Goal: Transaction & Acquisition: Purchase product/service

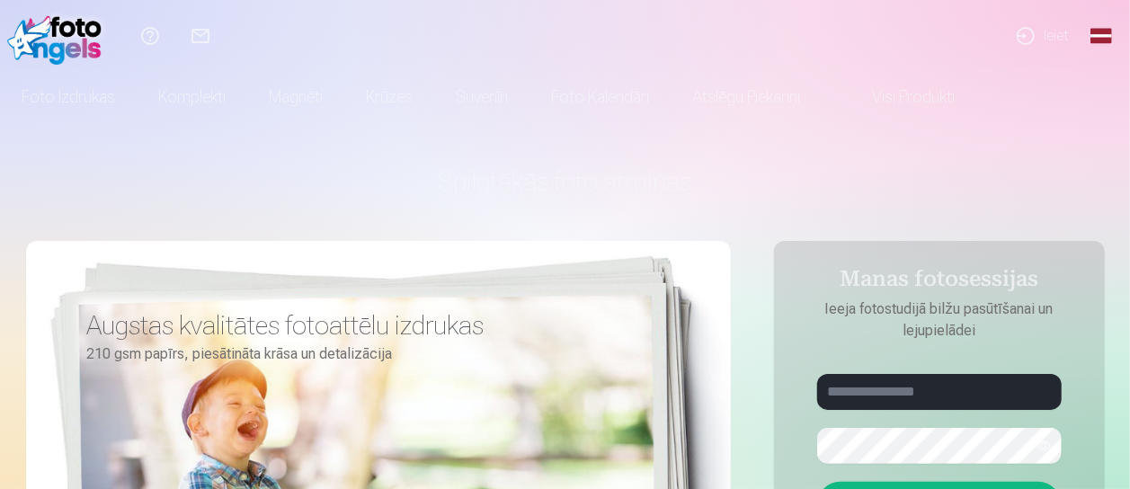
click at [1079, 48] on link "Ieiet" at bounding box center [1042, 36] width 83 height 72
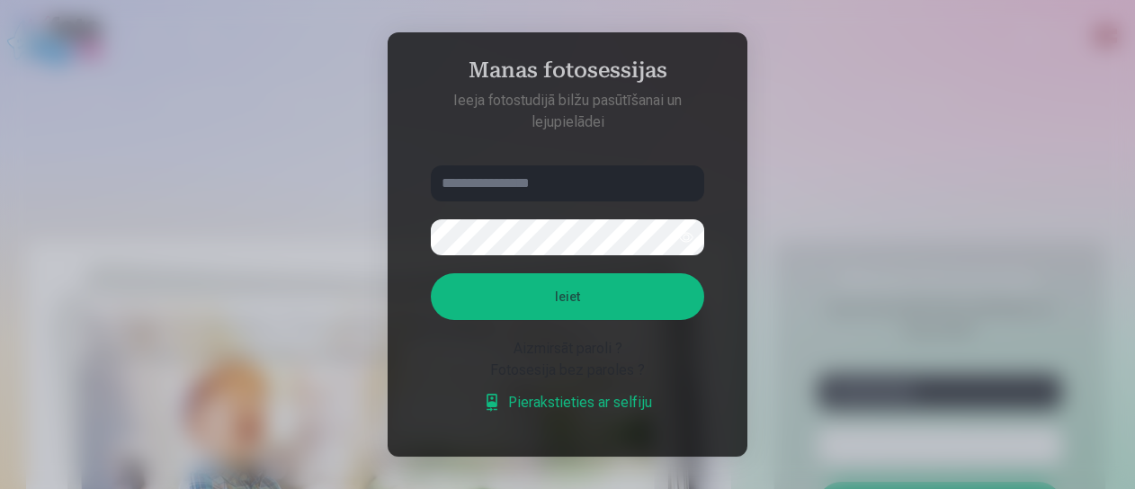
click at [842, 139] on div at bounding box center [567, 244] width 1135 height 489
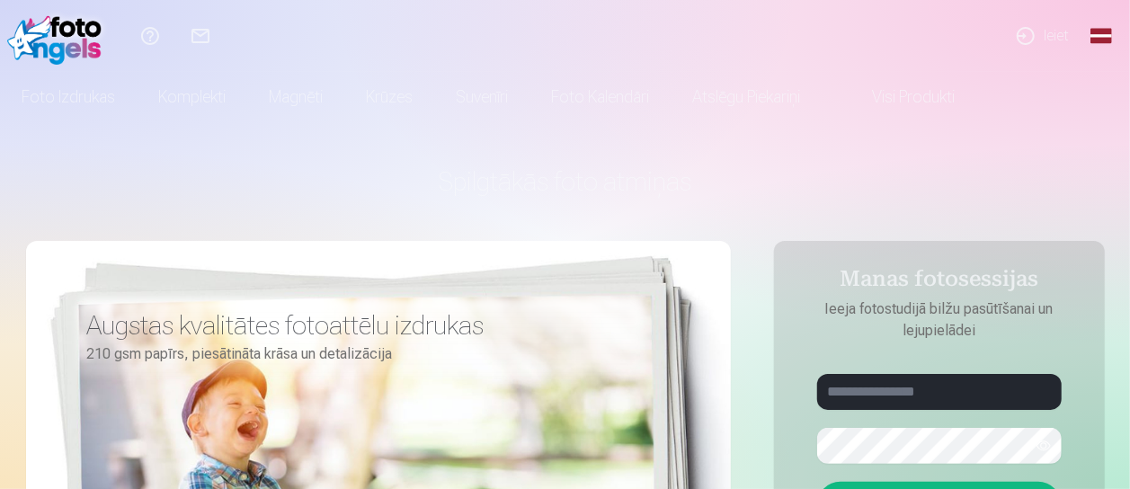
click at [1111, 31] on link "Global" at bounding box center [1101, 36] width 36 height 72
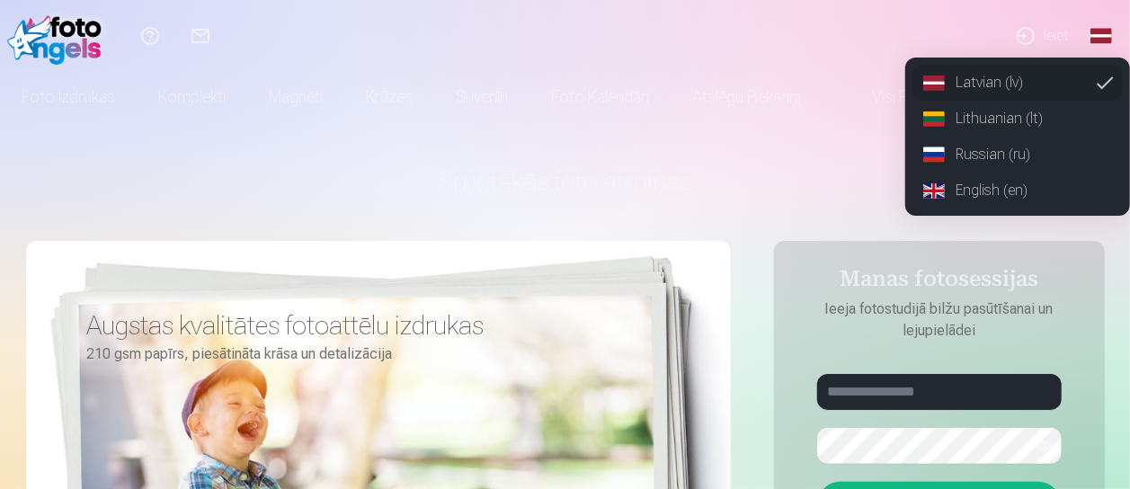
click at [978, 186] on link "English (en)" at bounding box center [1018, 191] width 210 height 36
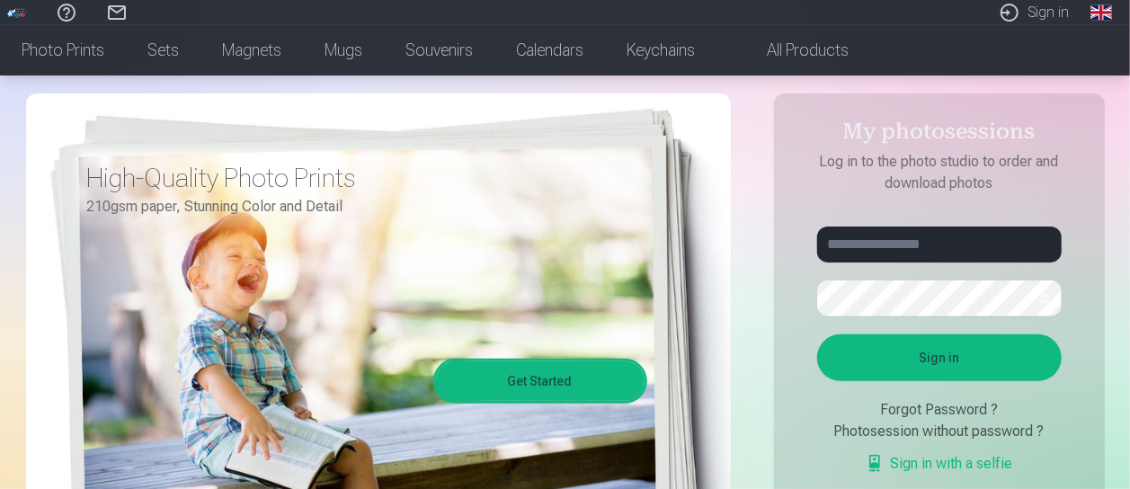
scroll to position [158, 0]
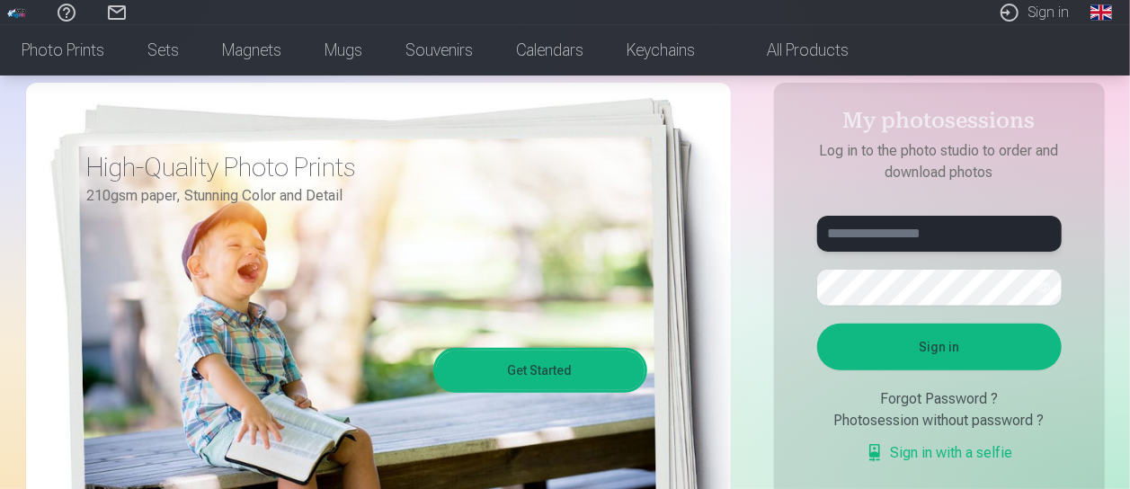
click at [884, 225] on input "text" at bounding box center [939, 234] width 245 height 36
type input "**********"
click at [884, 349] on button "Sign in" at bounding box center [939, 347] width 245 height 47
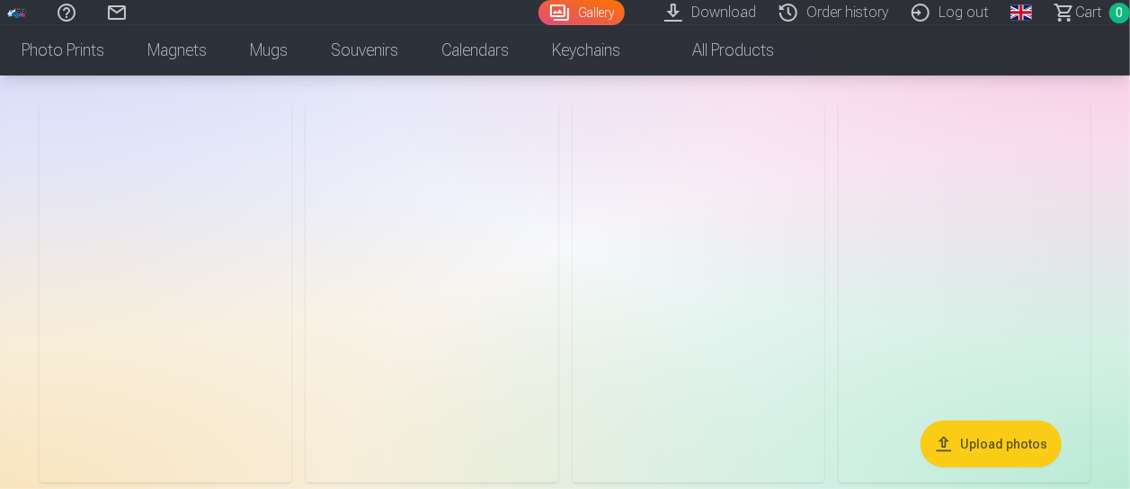
scroll to position [94, 0]
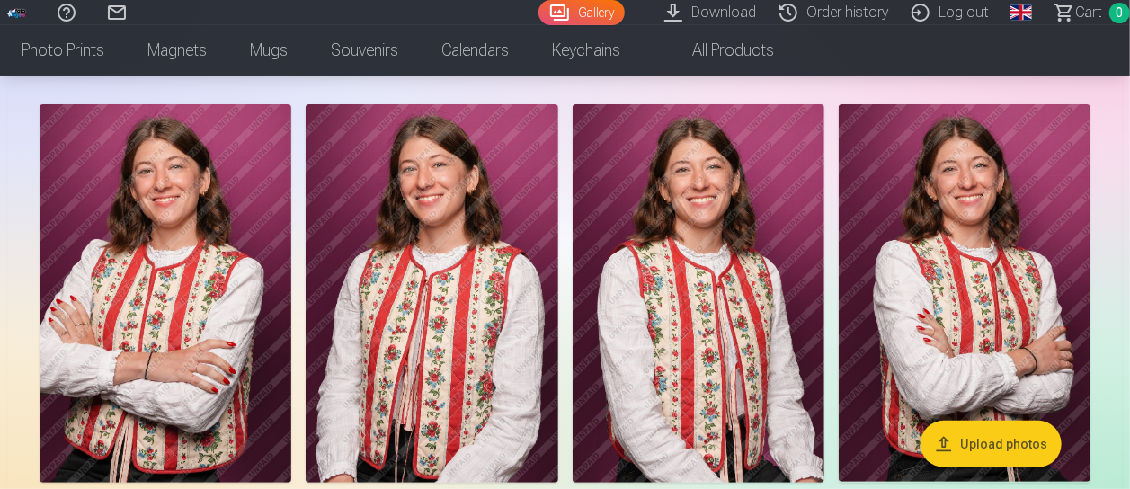
click at [707, 224] on img at bounding box center [699, 293] width 252 height 379
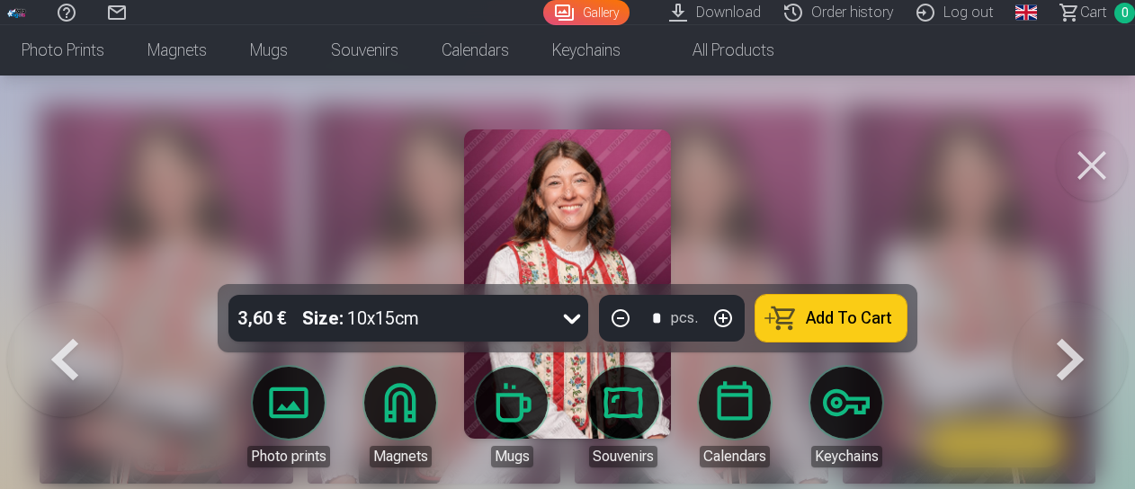
click at [847, 227] on div at bounding box center [567, 244] width 1135 height 489
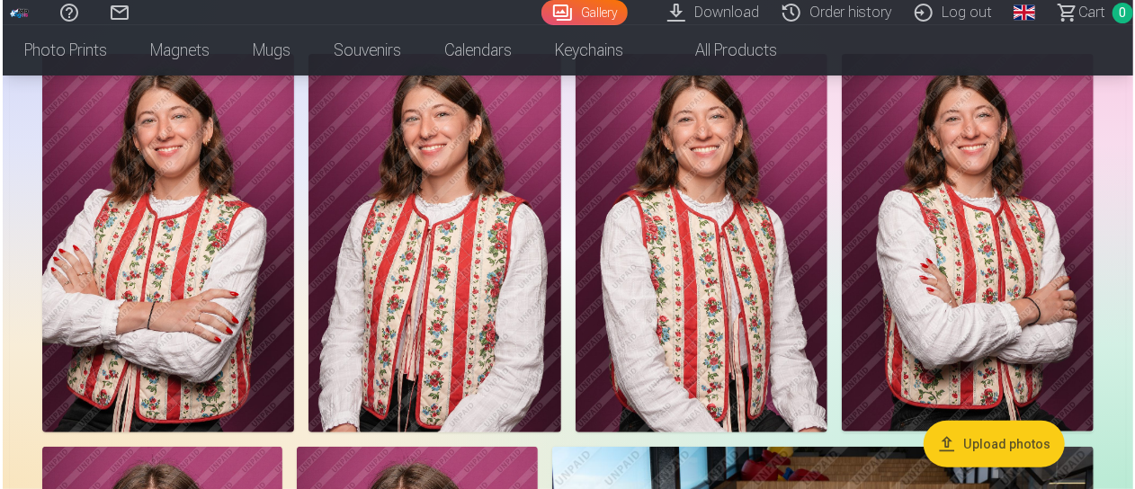
scroll to position [142, 0]
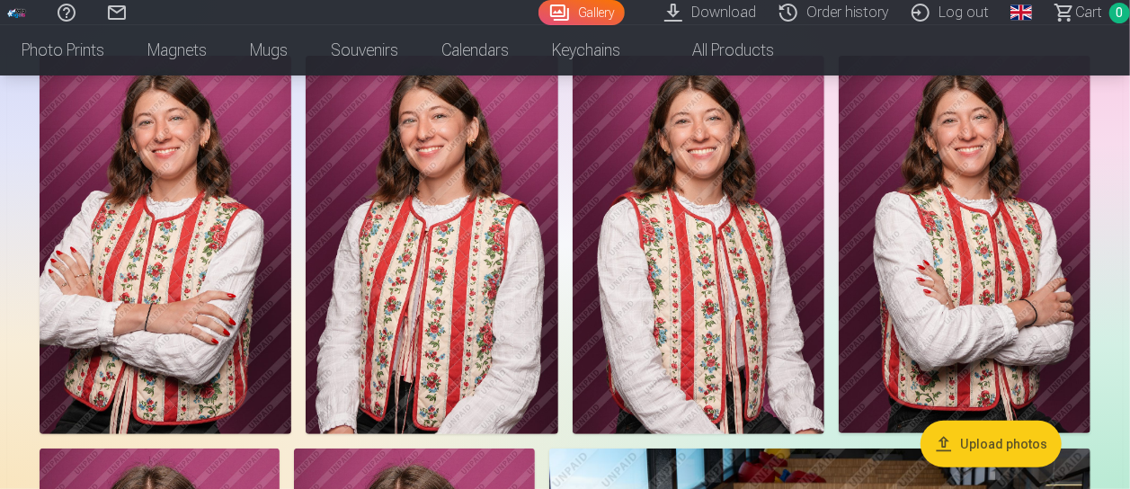
click at [704, 227] on img at bounding box center [699, 245] width 252 height 379
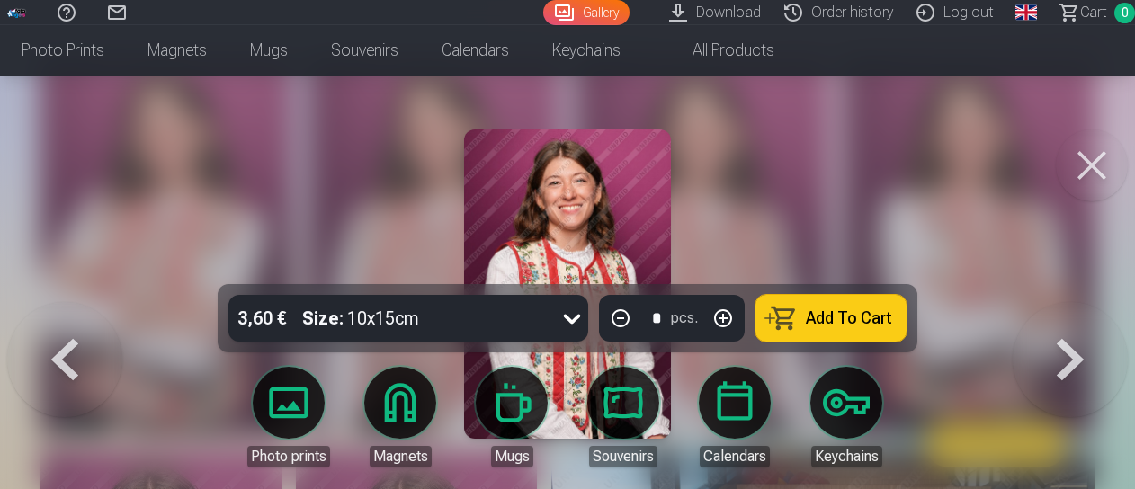
click at [569, 326] on icon at bounding box center [571, 318] width 29 height 29
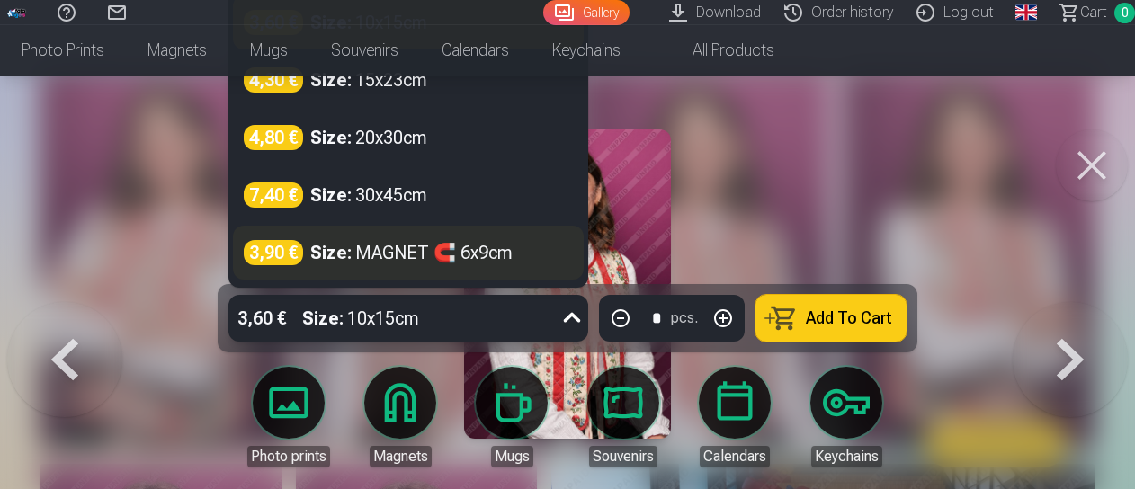
scroll to position [127, 0]
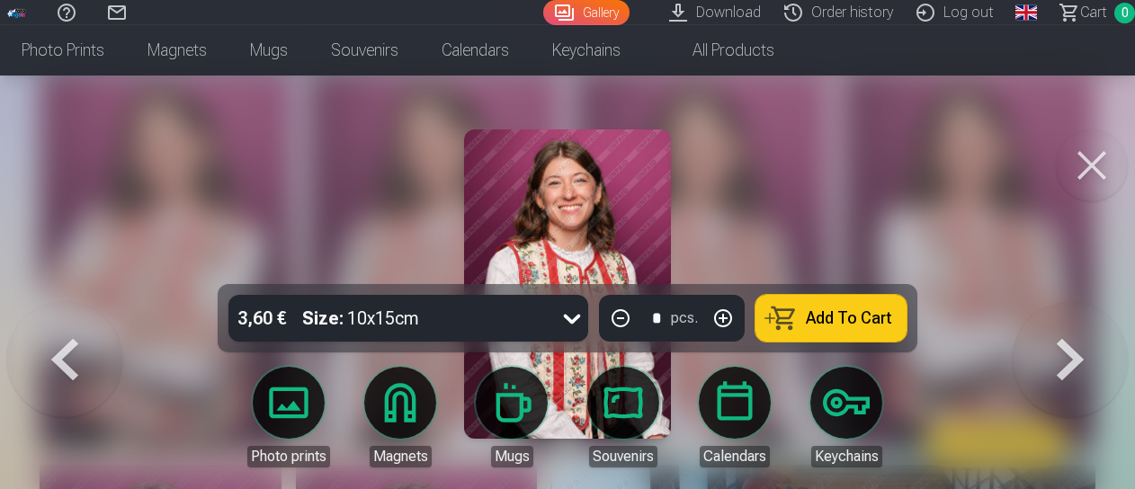
click at [1105, 157] on button at bounding box center [1092, 165] width 72 height 72
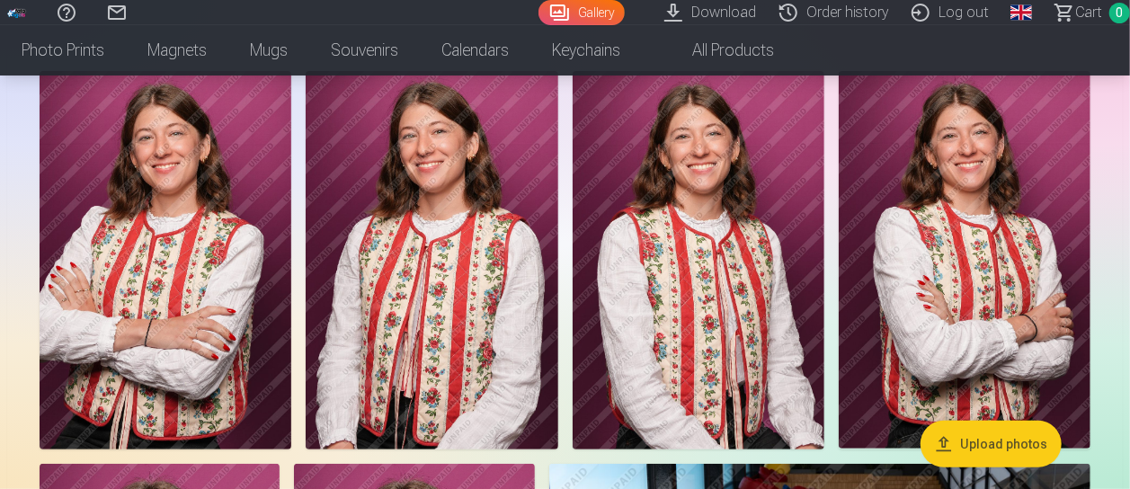
click at [730, 251] on img at bounding box center [699, 260] width 252 height 379
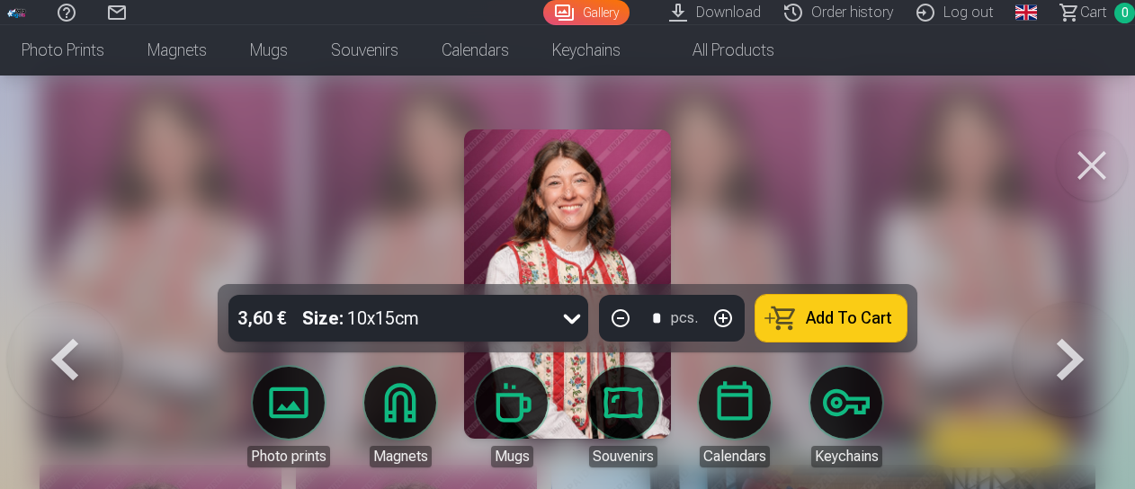
click at [621, 400] on link "Souvenirs" at bounding box center [623, 417] width 101 height 101
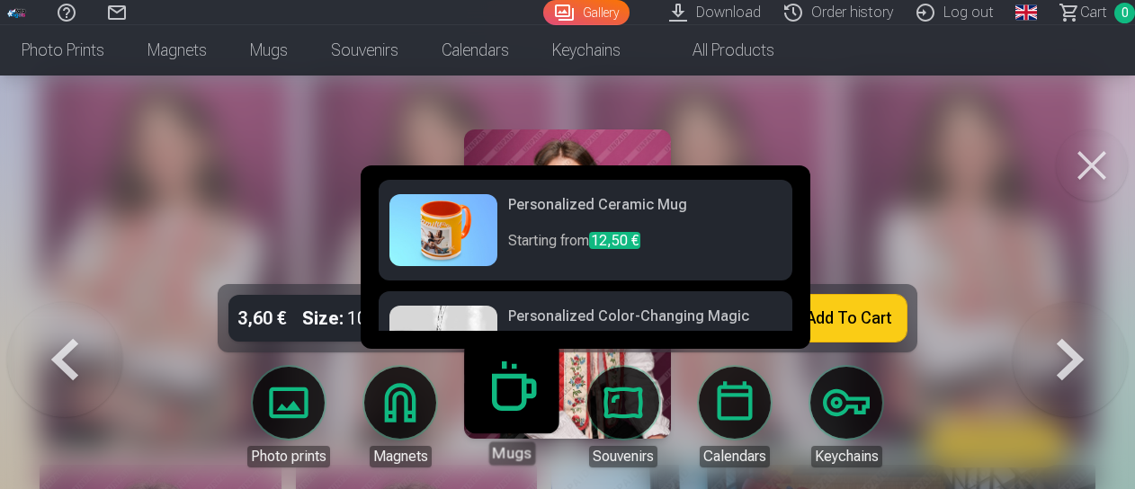
click at [691, 227] on h6 "Personalized Ceramic Mug" at bounding box center [644, 212] width 273 height 36
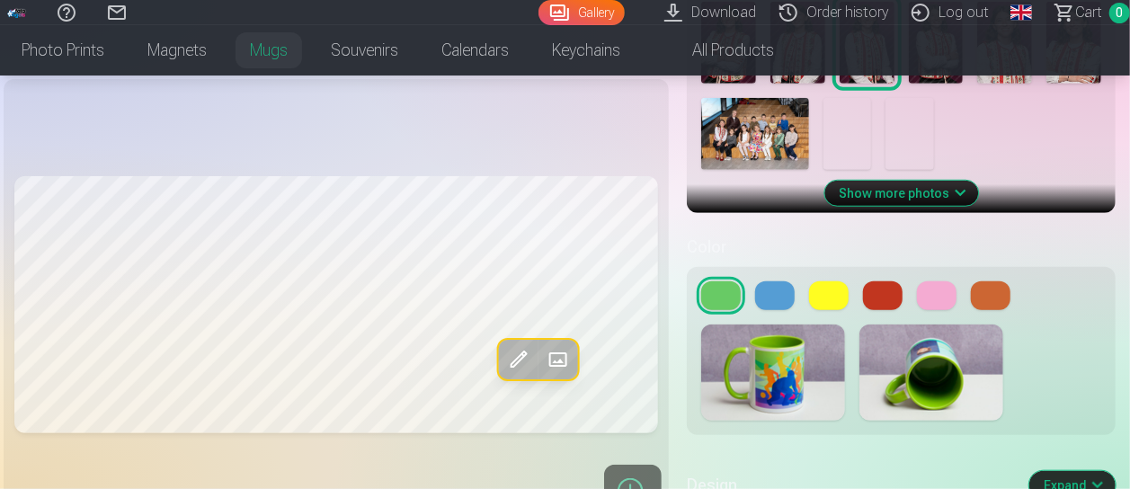
scroll to position [625, 0]
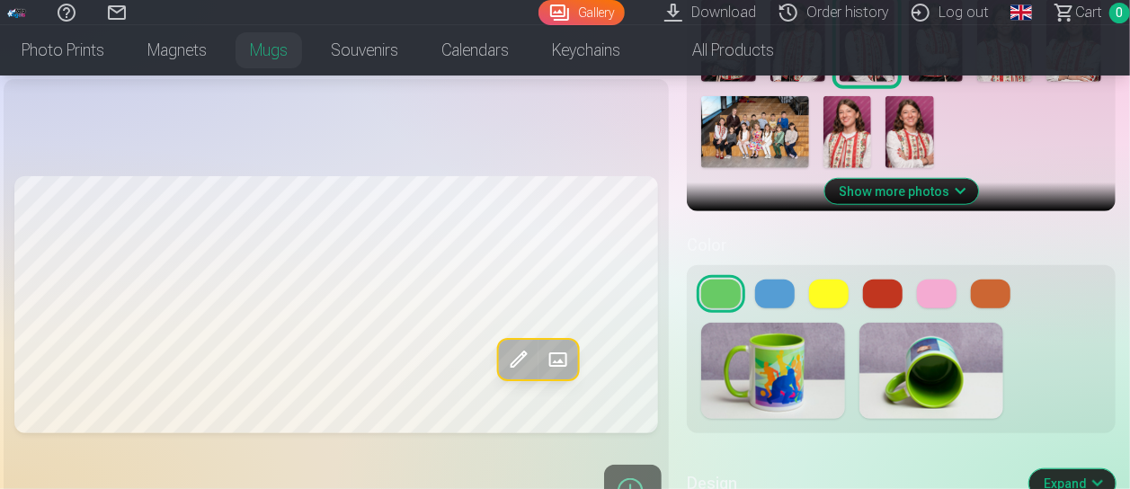
click at [885, 292] on button at bounding box center [883, 294] width 40 height 29
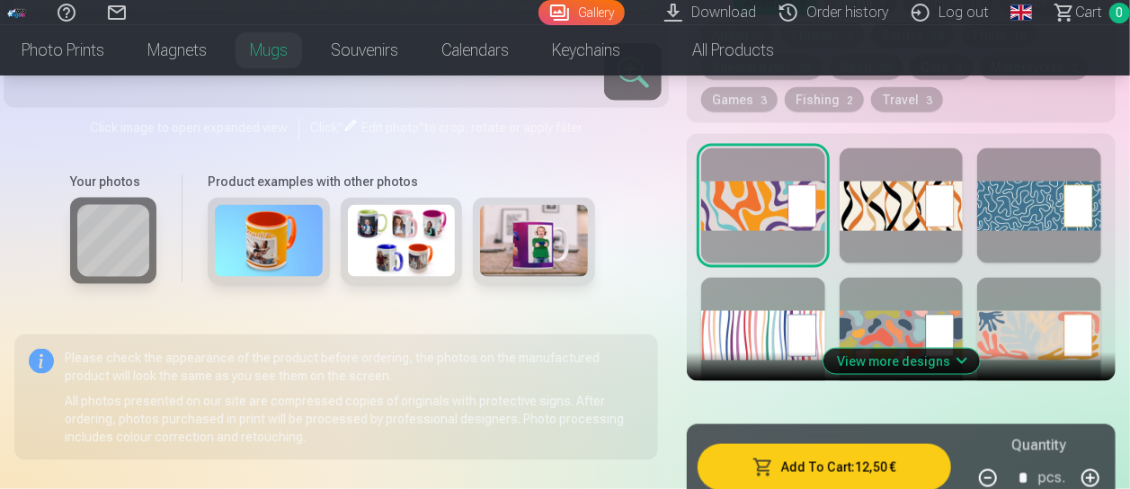
scroll to position [1162, 0]
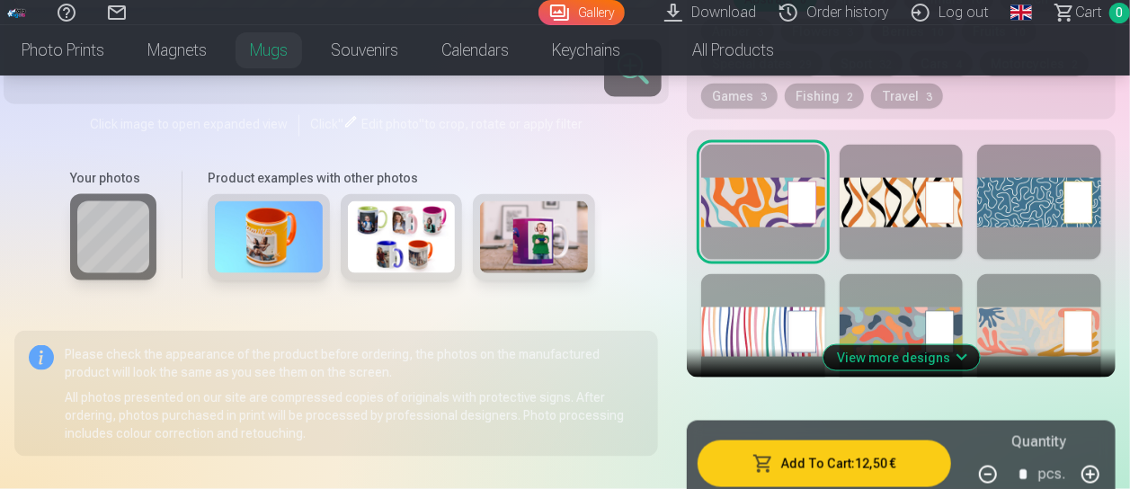
click at [858, 356] on button "View more designs" at bounding box center [902, 357] width 156 height 25
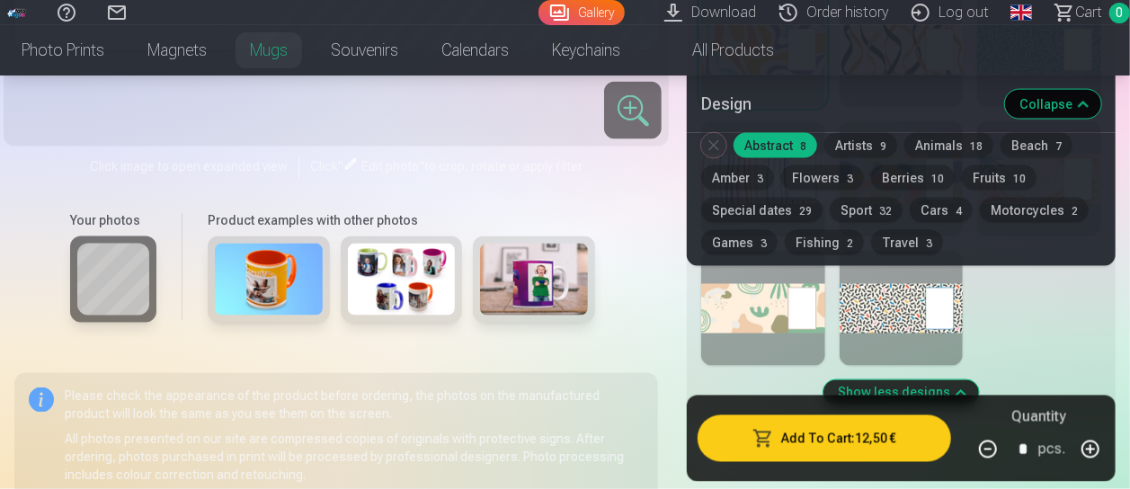
scroll to position [1298, 0]
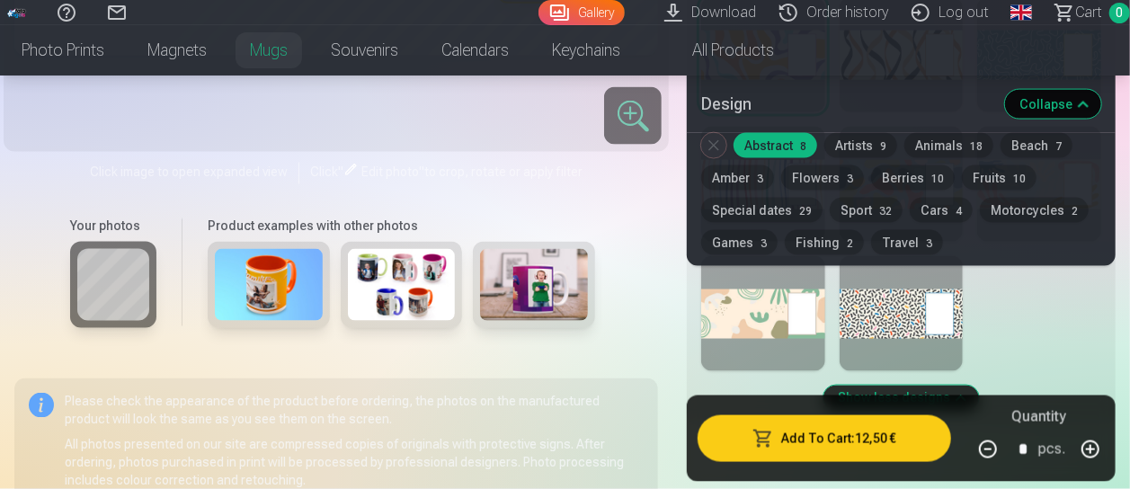
click at [875, 313] on div at bounding box center [902, 313] width 124 height 115
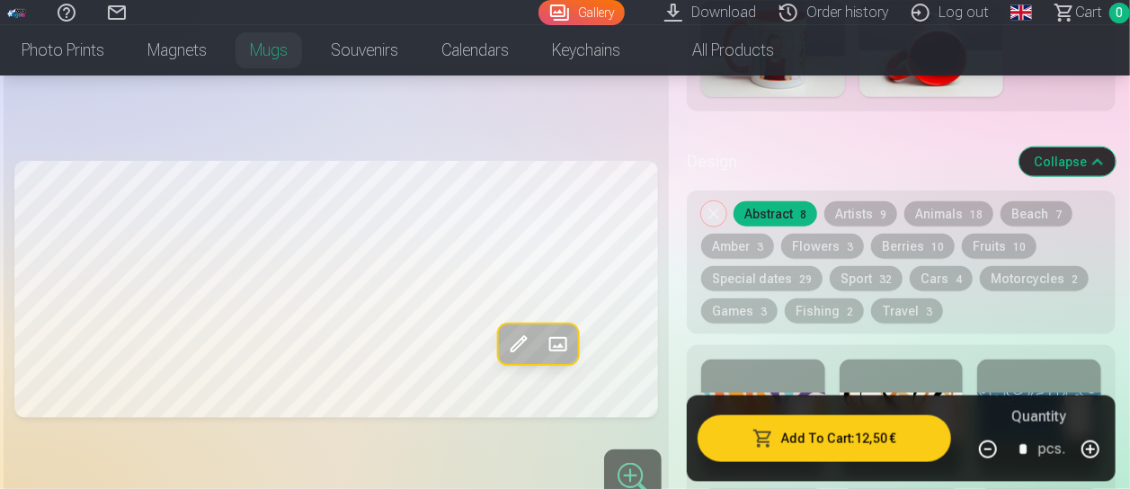
scroll to position [948, 0]
click at [872, 213] on button "Artists 9" at bounding box center [861, 213] width 73 height 25
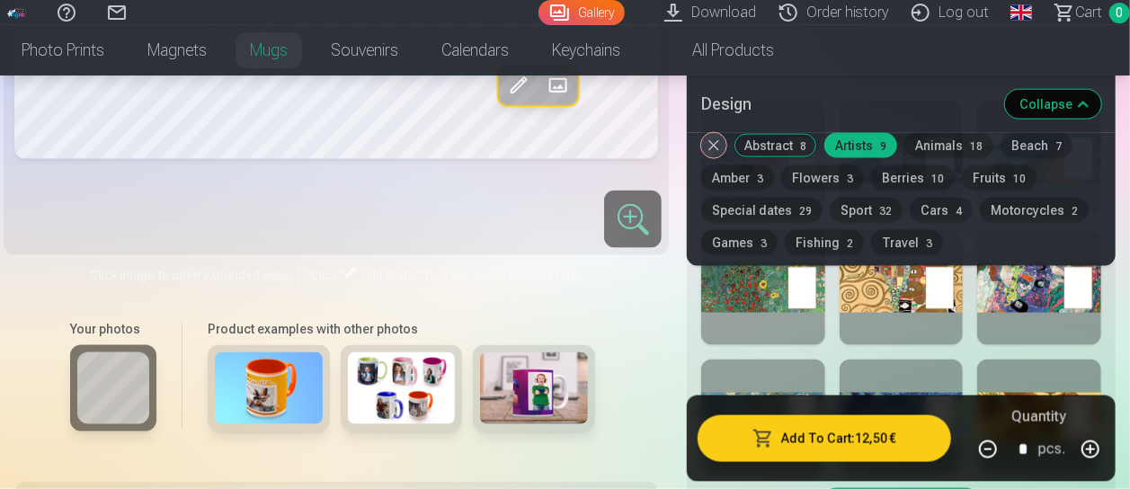
scroll to position [1168, 0]
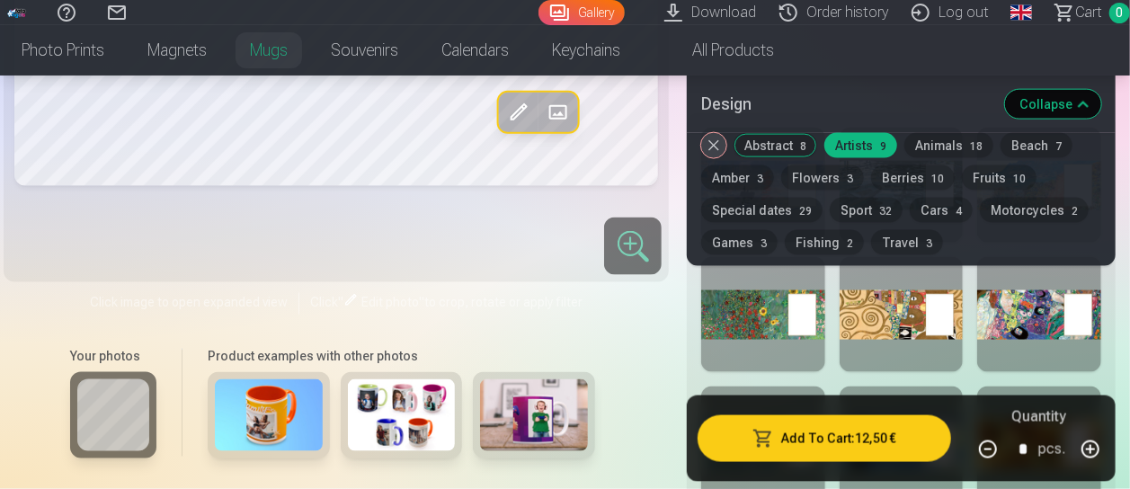
click at [935, 173] on span "10" at bounding box center [938, 179] width 13 height 13
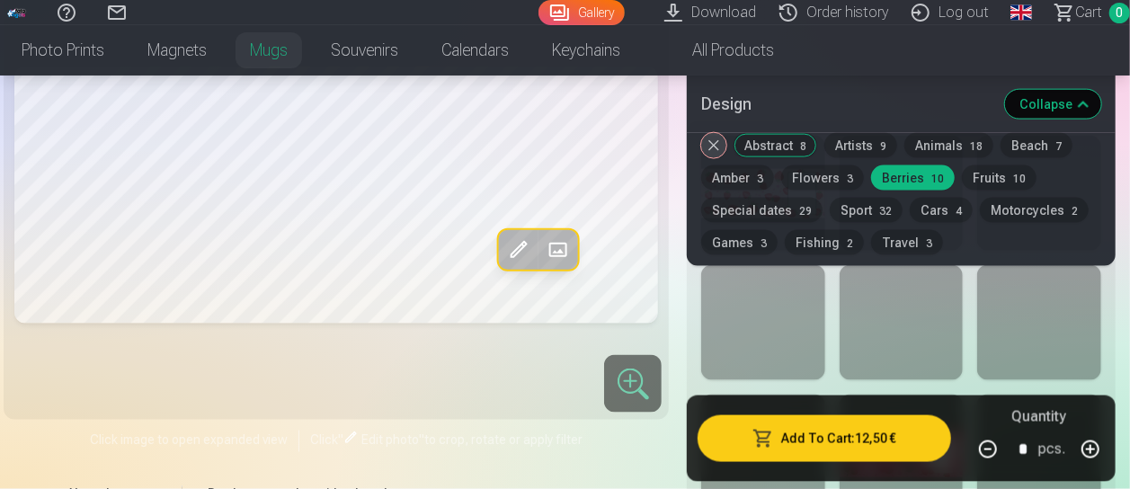
scroll to position [1162, 0]
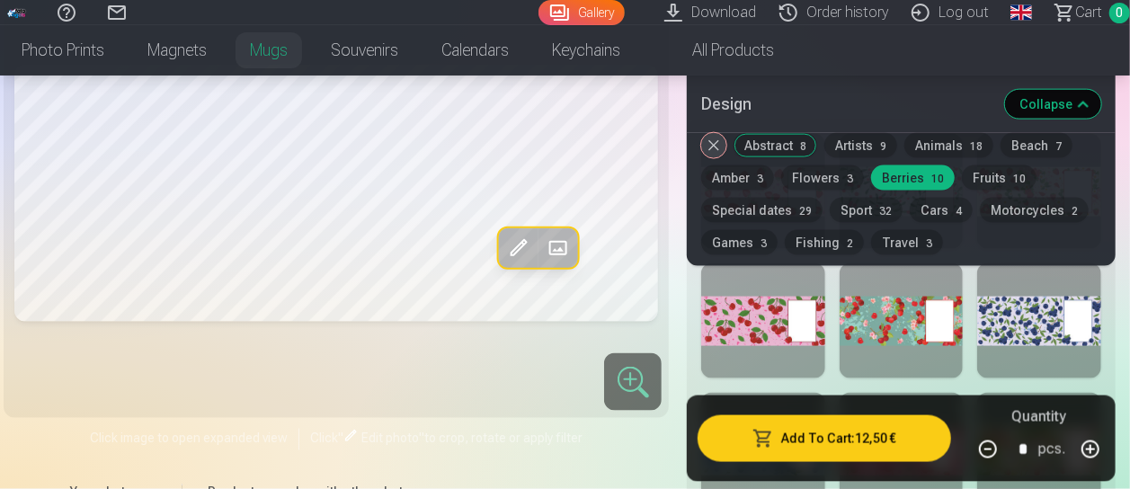
click at [880, 321] on div at bounding box center [902, 320] width 124 height 115
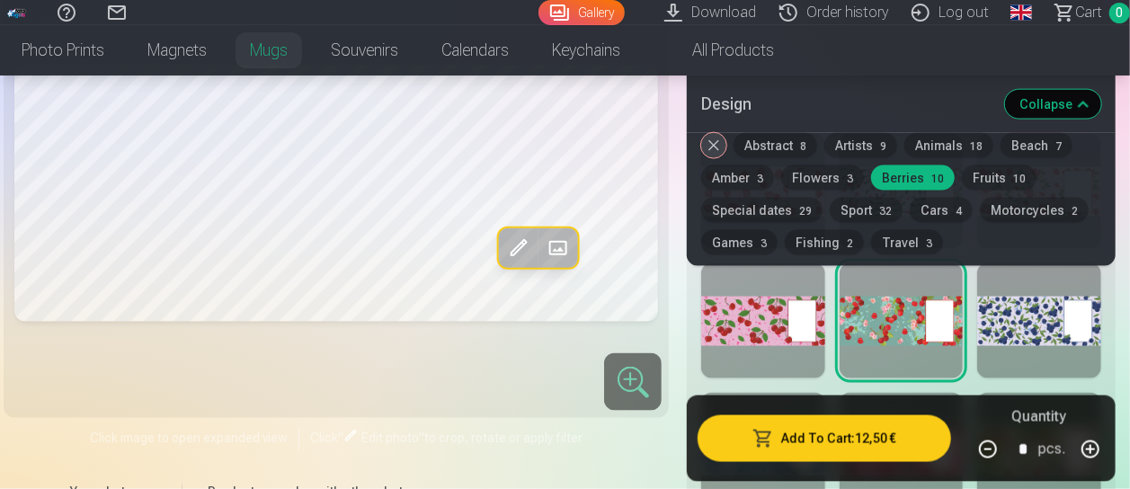
click at [771, 322] on div at bounding box center [763, 320] width 124 height 115
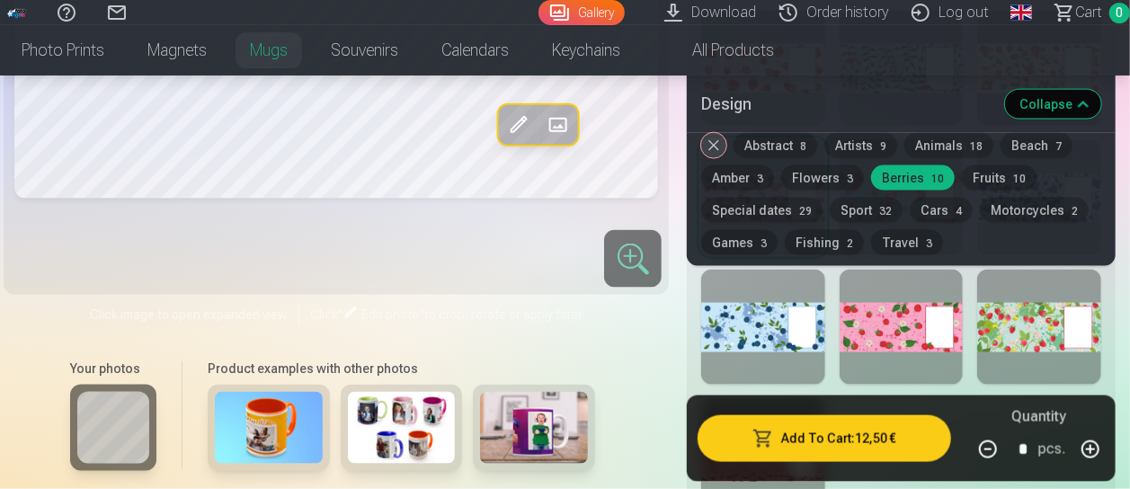
scroll to position [1286, 0]
click at [863, 335] on div at bounding box center [902, 326] width 124 height 115
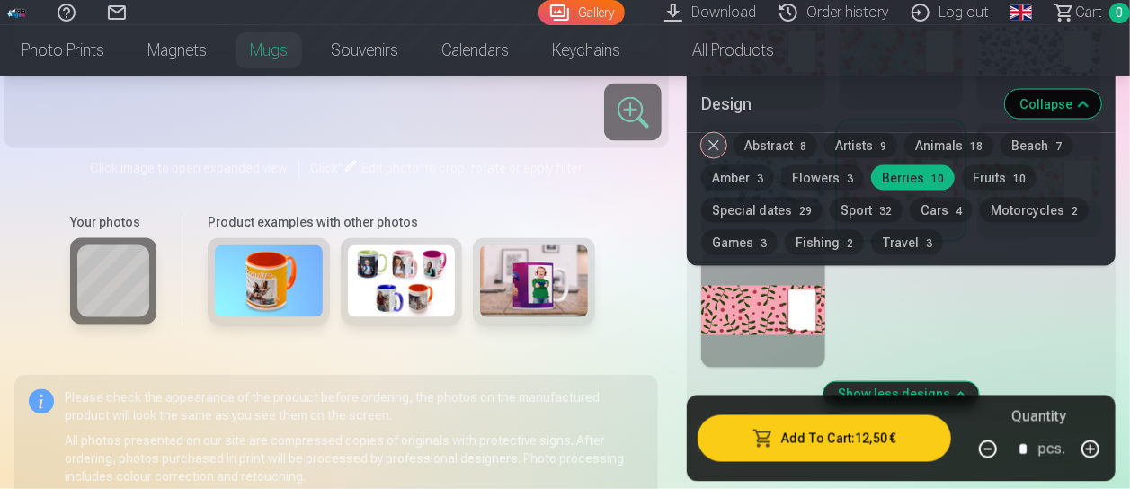
scroll to position [1432, 0]
click at [762, 325] on div at bounding box center [763, 309] width 124 height 115
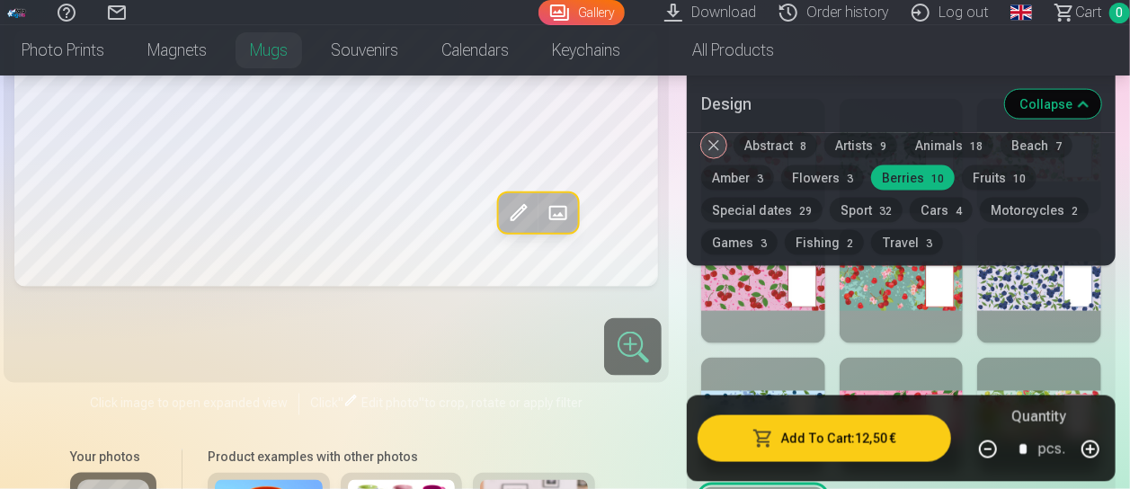
scroll to position [1107, 0]
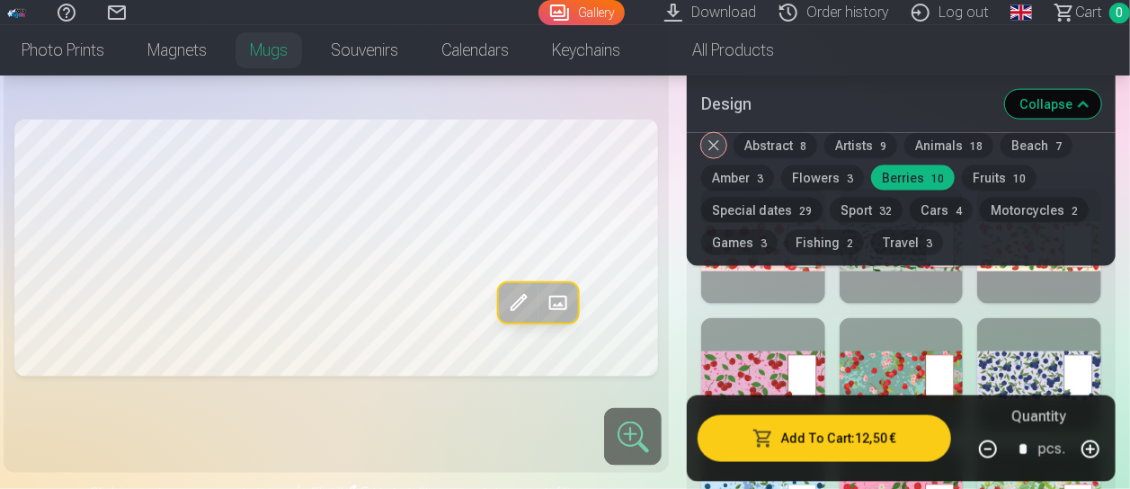
click at [978, 185] on button "Fruits 10" at bounding box center [999, 177] width 75 height 25
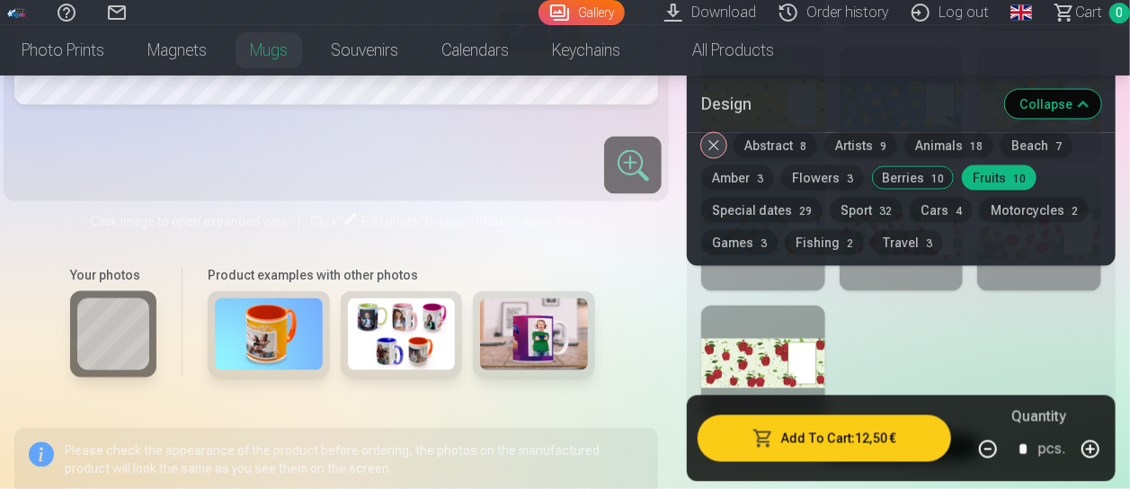
scroll to position [1387, 0]
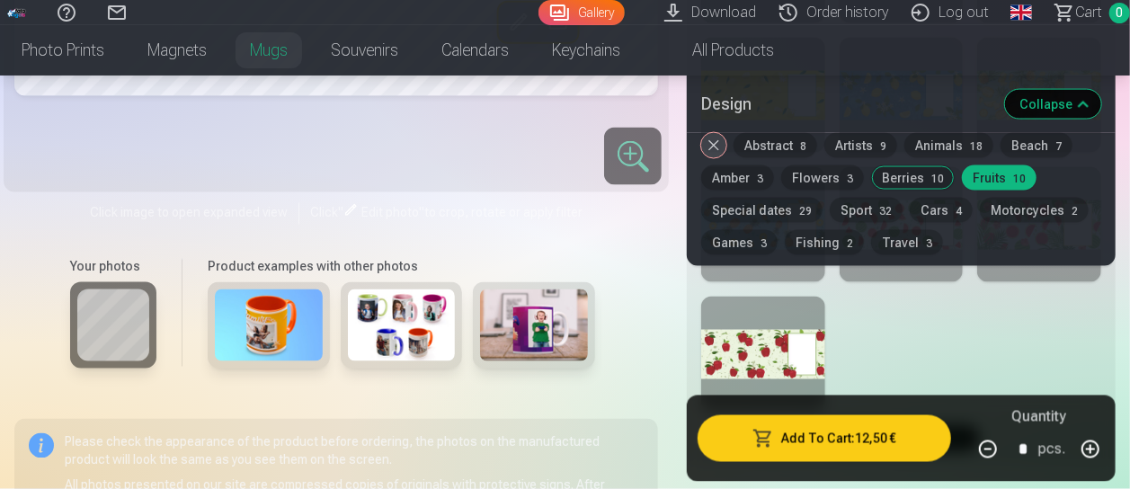
click at [761, 364] on div at bounding box center [763, 354] width 124 height 115
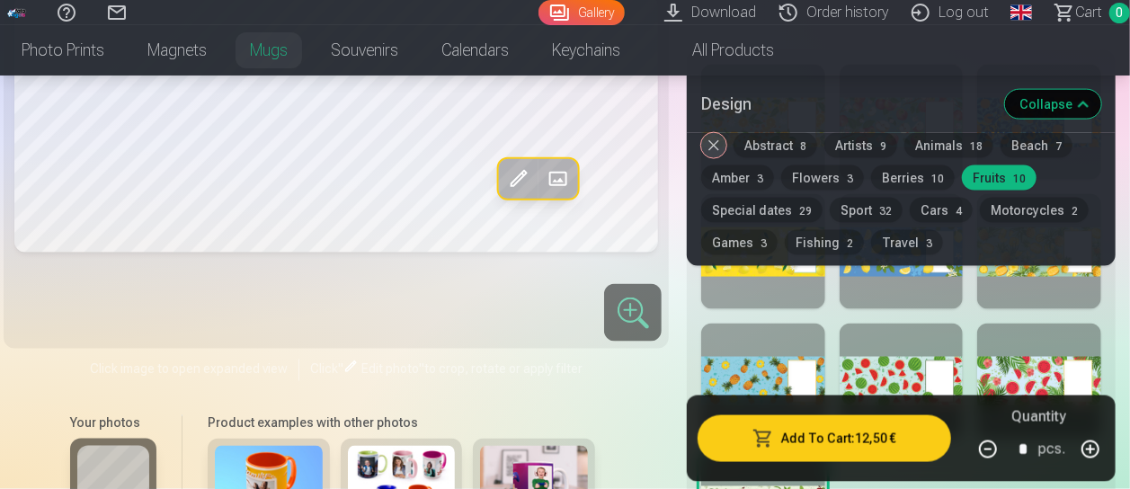
scroll to position [1199, 0]
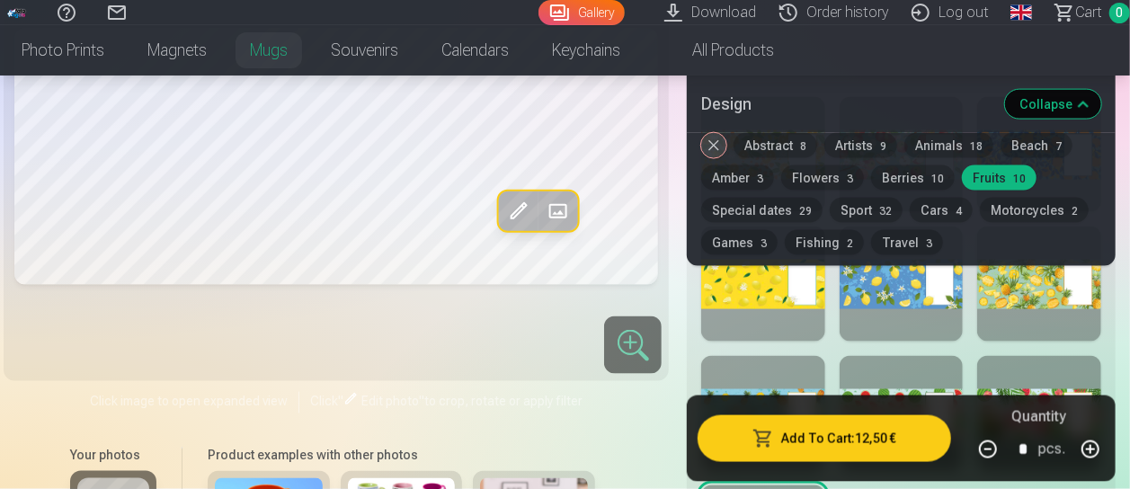
click at [903, 184] on button "Berries 10" at bounding box center [913, 177] width 84 height 25
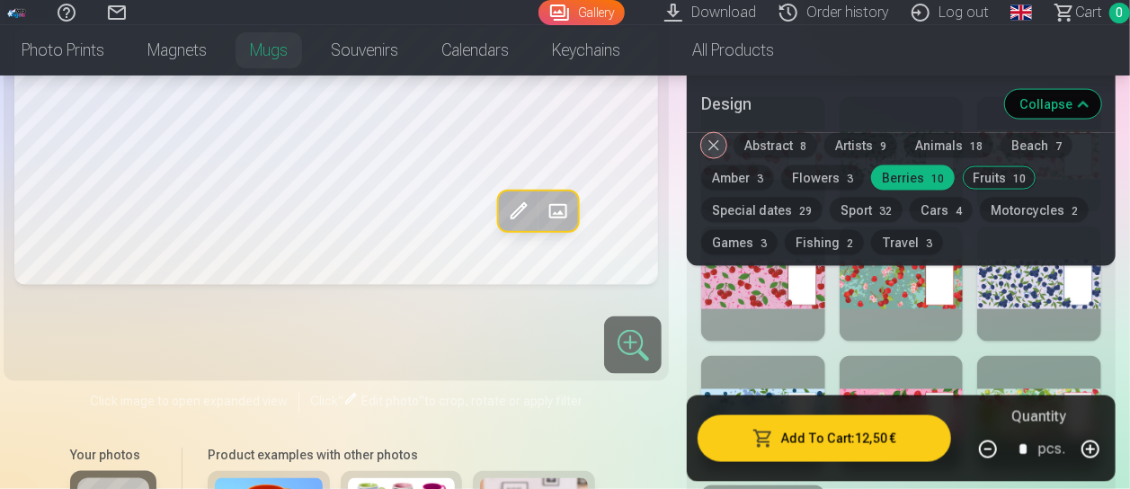
scroll to position [1303, 0]
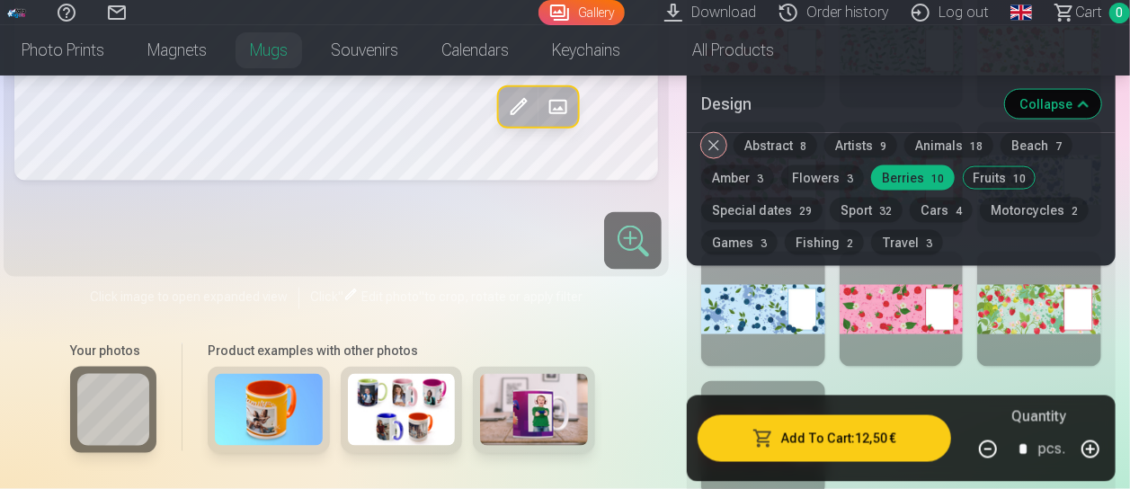
click at [865, 325] on div at bounding box center [902, 309] width 124 height 115
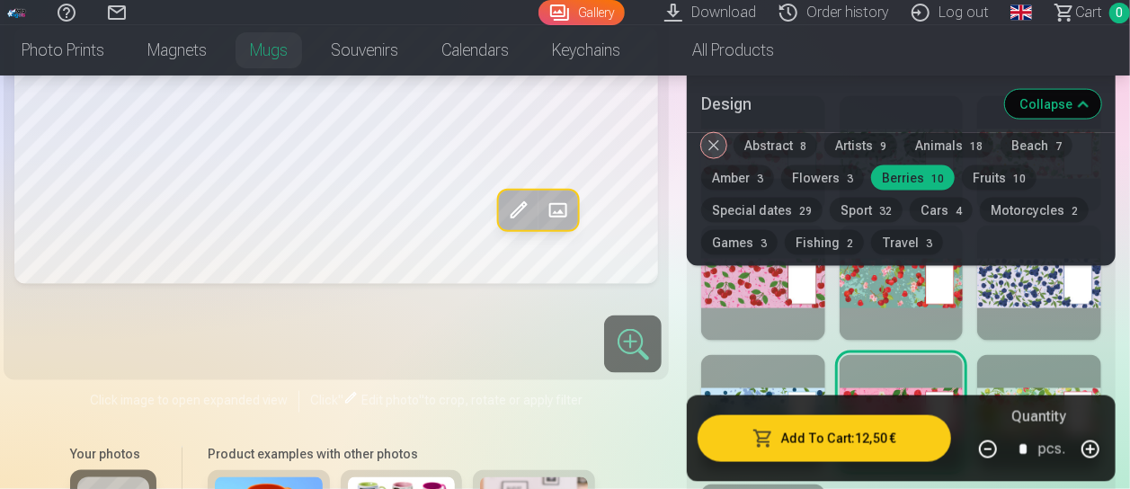
scroll to position [1267, 0]
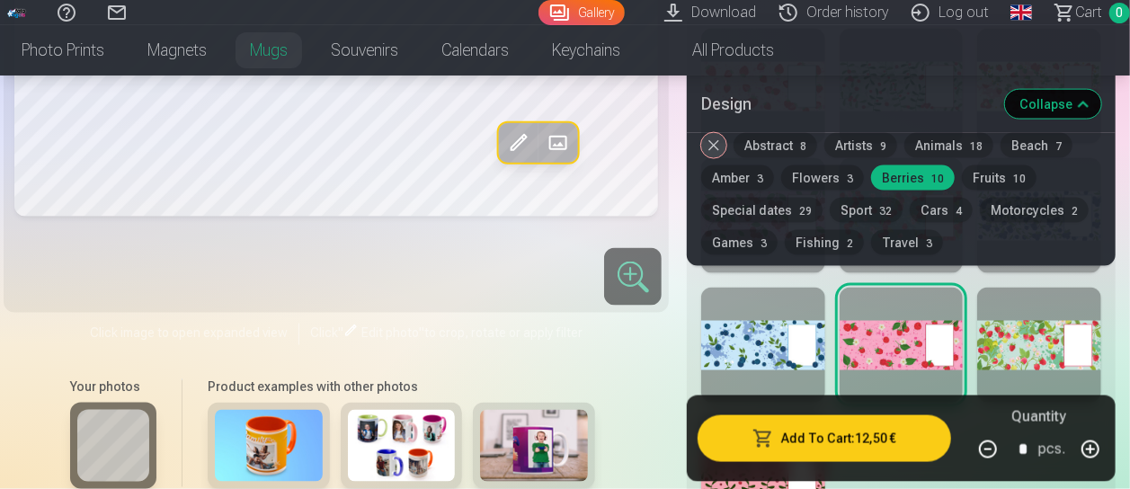
click at [1016, 343] on div at bounding box center [1039, 345] width 124 height 115
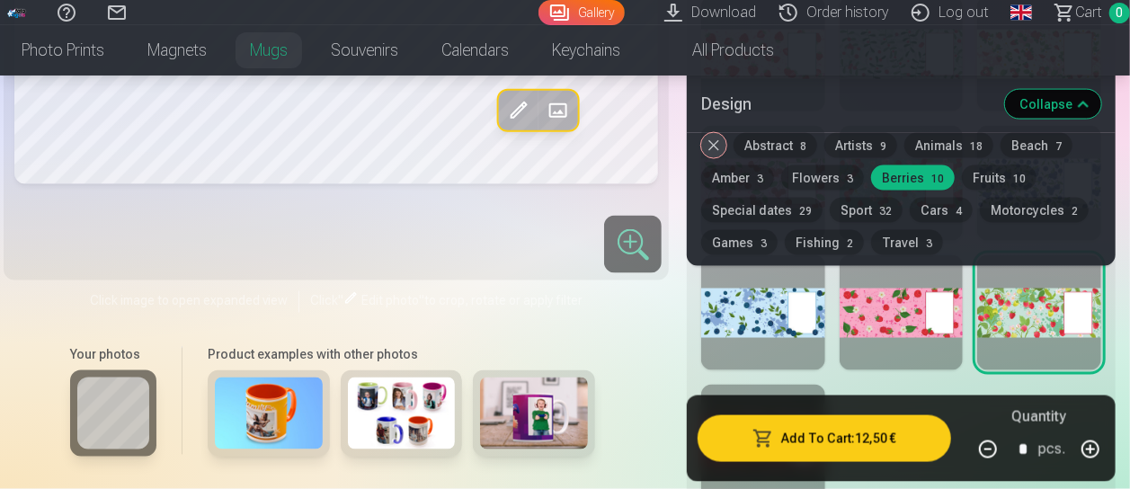
scroll to position [1366, 0]
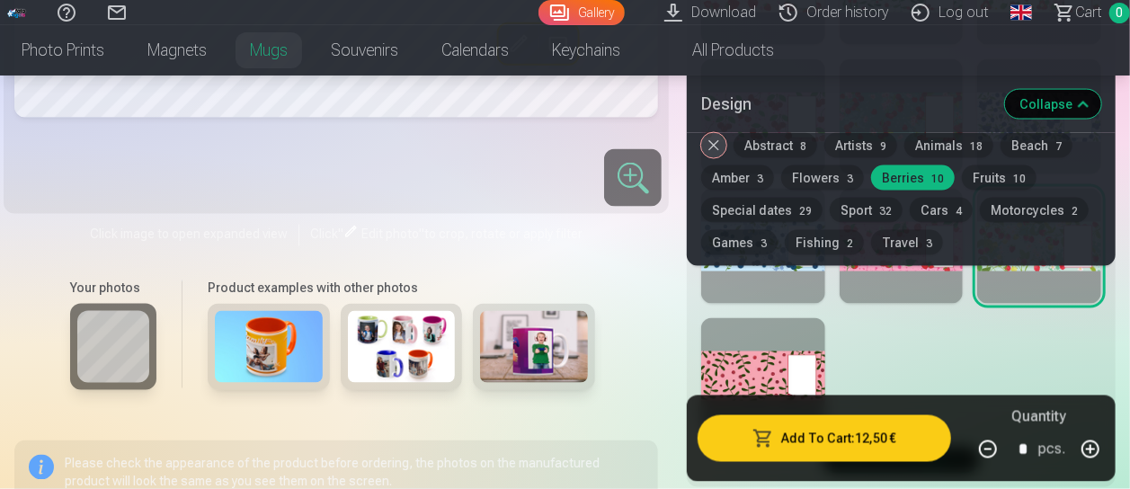
click at [738, 352] on div at bounding box center [763, 375] width 124 height 115
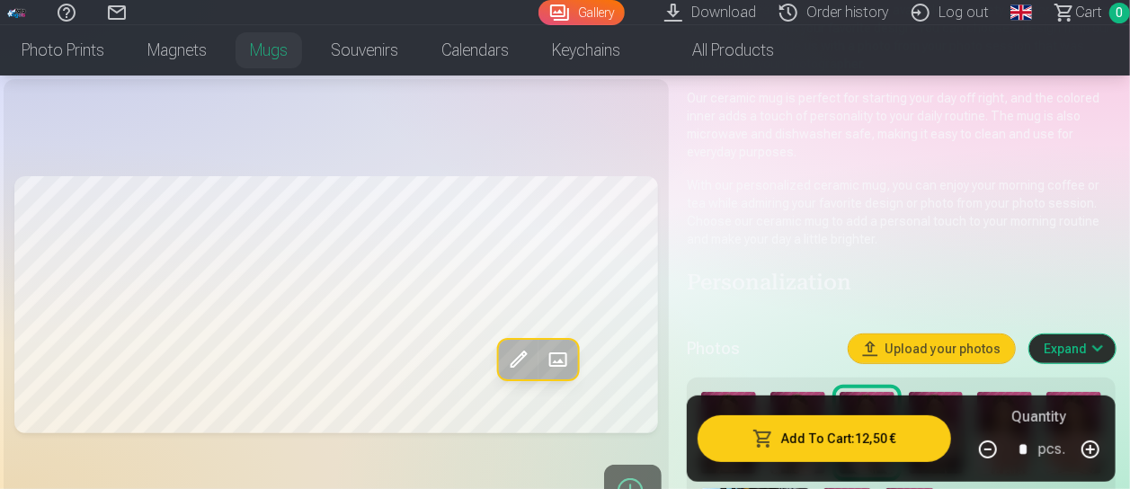
scroll to position [225, 0]
